Goal: Information Seeking & Learning: Stay updated

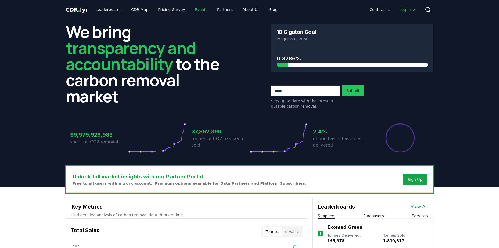
click at [194, 10] on link "Events" at bounding box center [200, 10] width 21 height 10
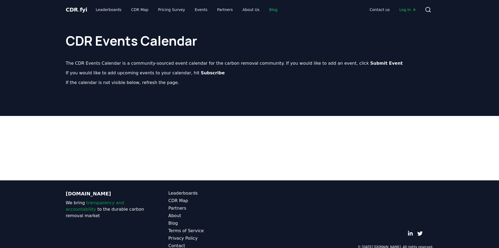
click at [265, 9] on link "Blog" at bounding box center [273, 10] width 17 height 10
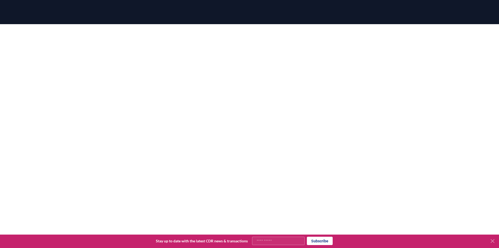
scroll to position [99, 0]
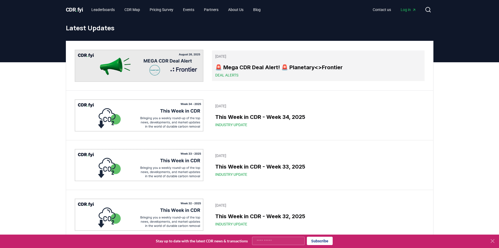
click at [332, 70] on h3 "🚨 Mega CDR Deal Alert! 🚨 Planetary<>Frontier" at bounding box center [318, 67] width 206 height 8
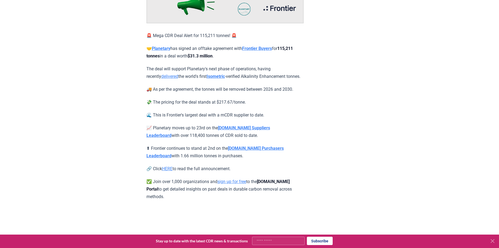
scroll to position [74, 0]
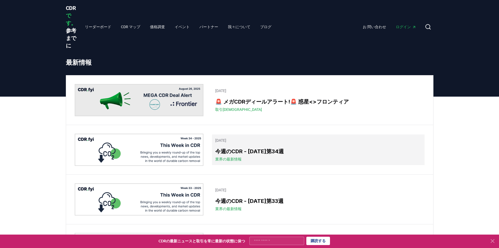
click at [309, 147] on link "[DATE] 今週のCDR - [DATE]第34週 業界の最新情報" at bounding box center [318, 150] width 212 height 31
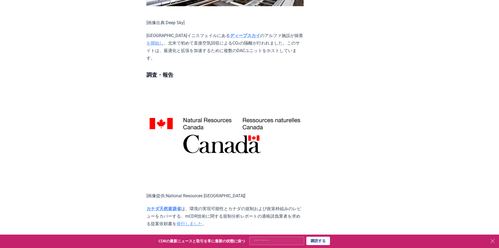
scroll to position [1171, 0]
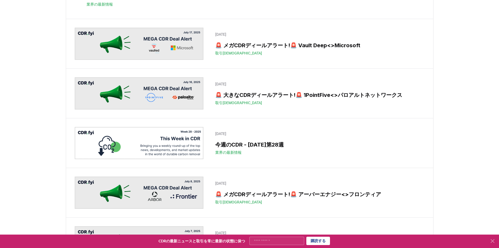
scroll to position [416, 0]
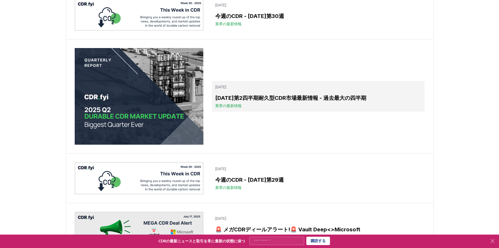
click at [324, 96] on h3 "[DATE]第2四半期耐久型CDR市場最新情報 - 過去最大の四半期" at bounding box center [318, 98] width 206 height 8
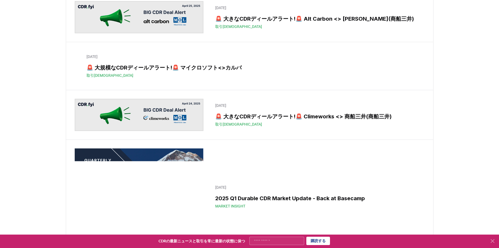
scroll to position [2269, 0]
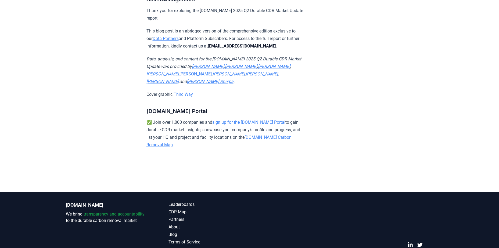
scroll to position [3551, 0]
